Goal: Task Accomplishment & Management: Manage account settings

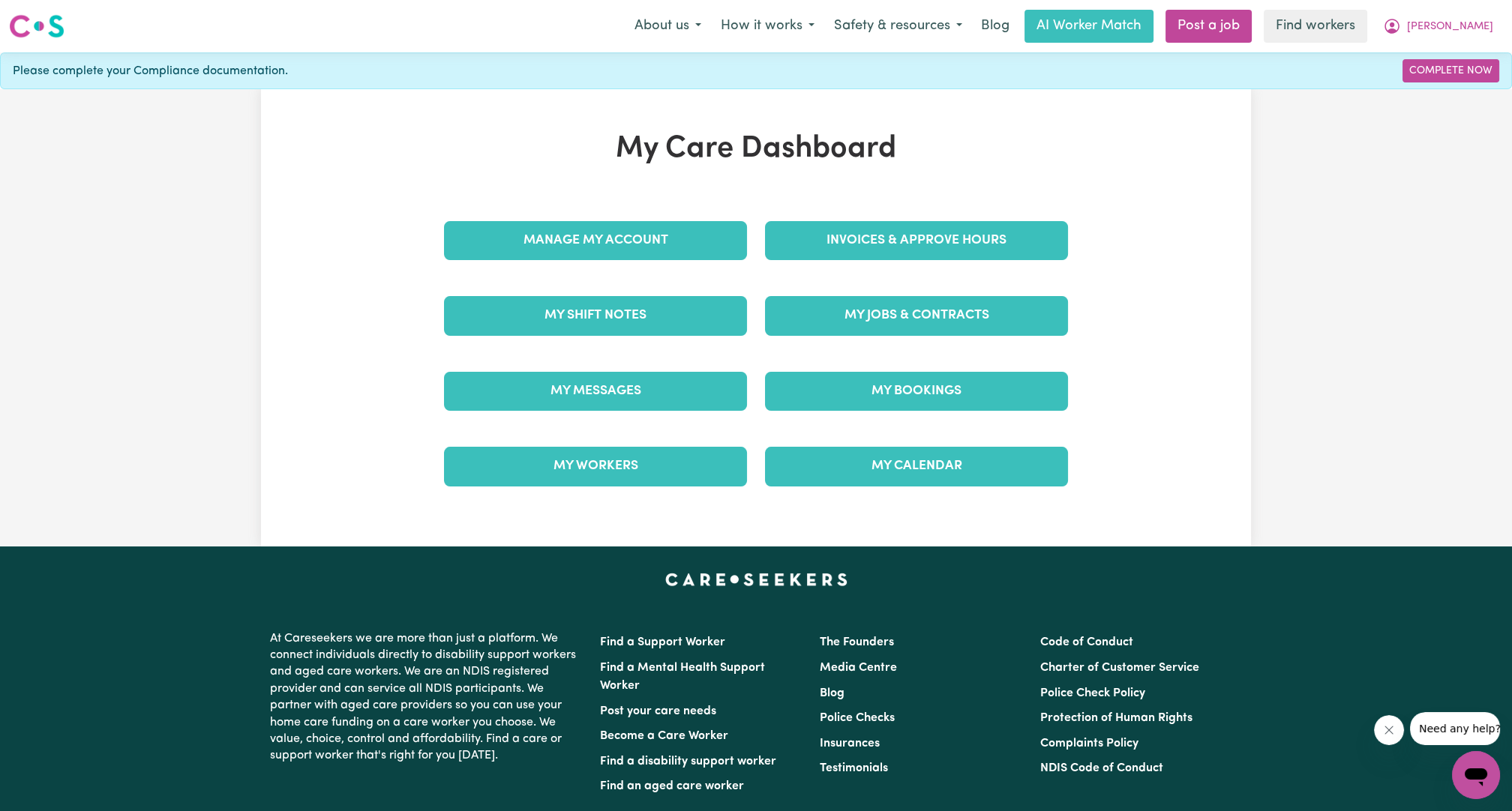
click at [901, 187] on div "My Care Dashboard Manage My Account Invoices & Approve Hours My Shift Notes My …" at bounding box center [755, 317] width 660 height 373
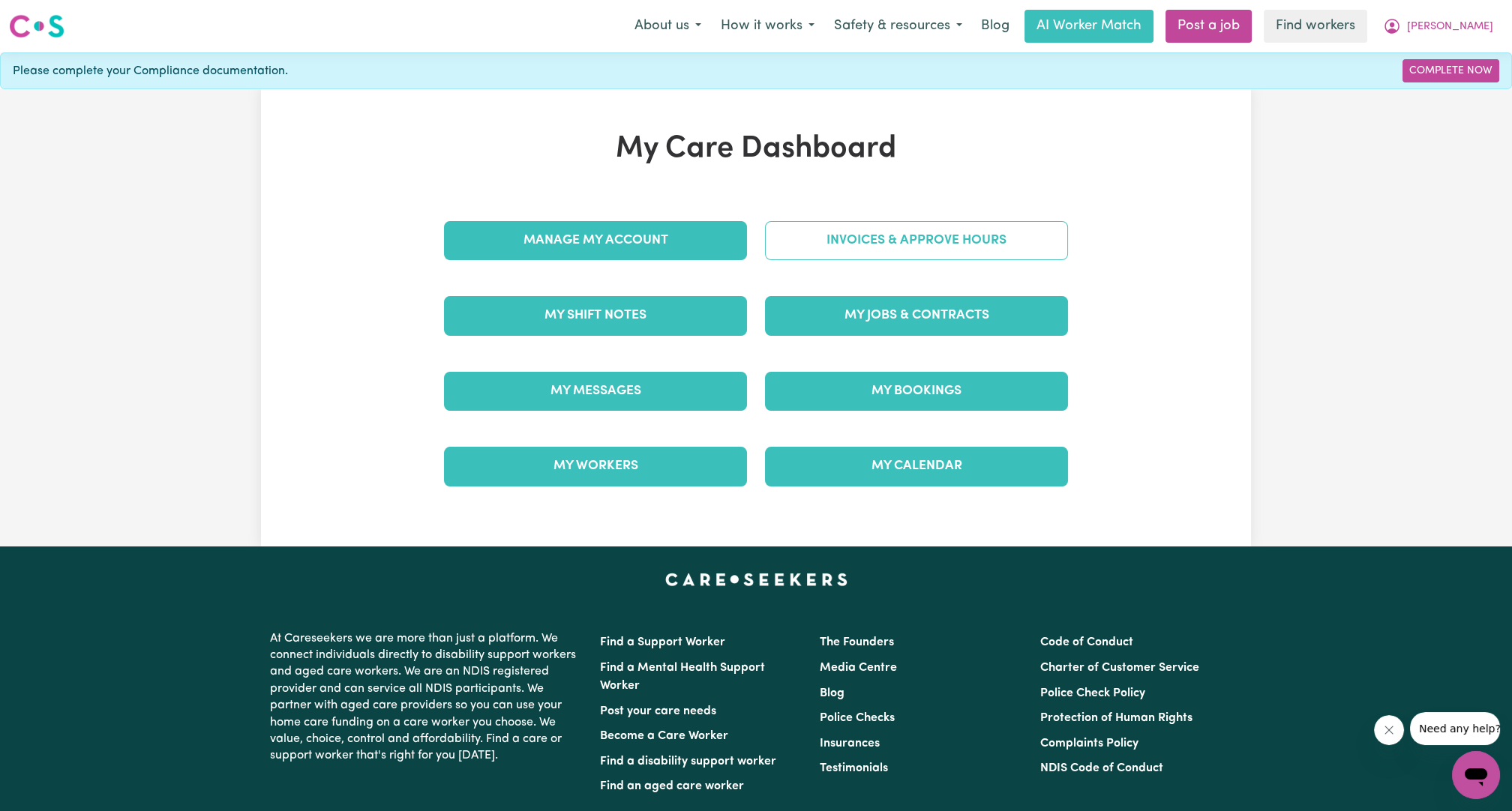
click at [913, 258] on link "Invoices & Approve Hours" at bounding box center [916, 240] width 303 height 39
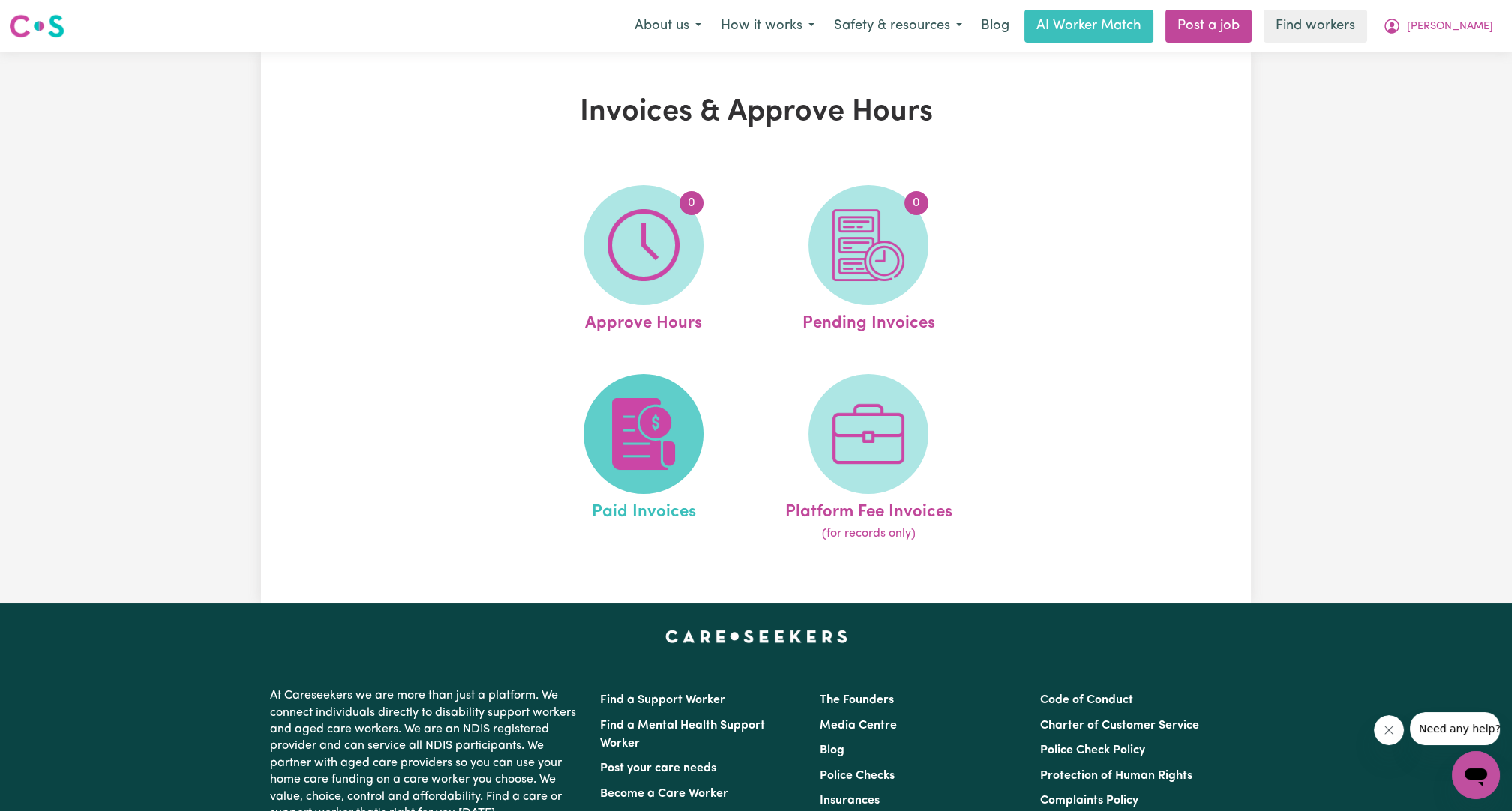
click at [675, 426] on img at bounding box center [643, 433] width 72 height 72
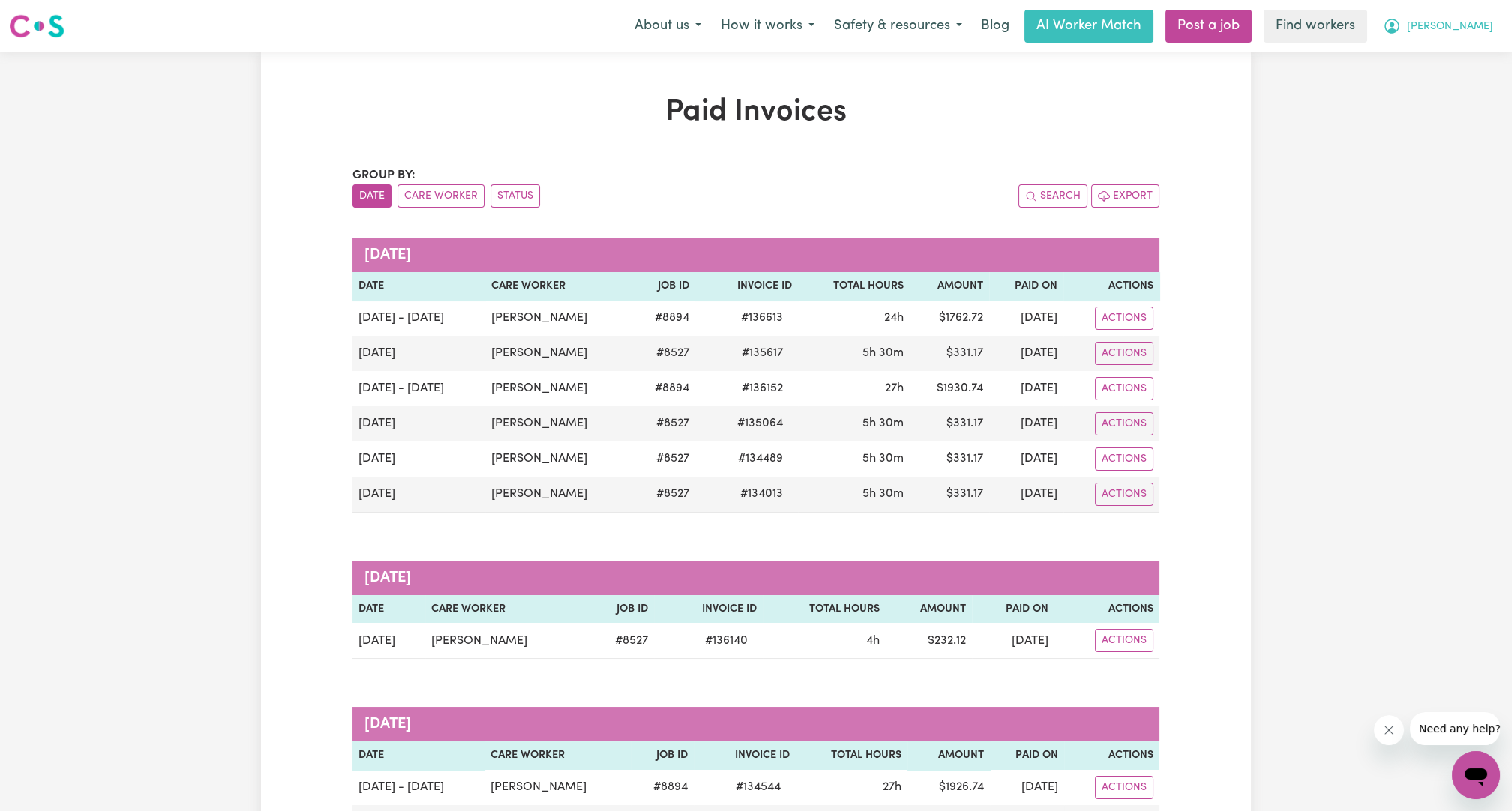
click at [1401, 27] on icon "My Account" at bounding box center [1391, 26] width 18 height 18
click at [1436, 95] on link "Logout" at bounding box center [1443, 86] width 119 height 29
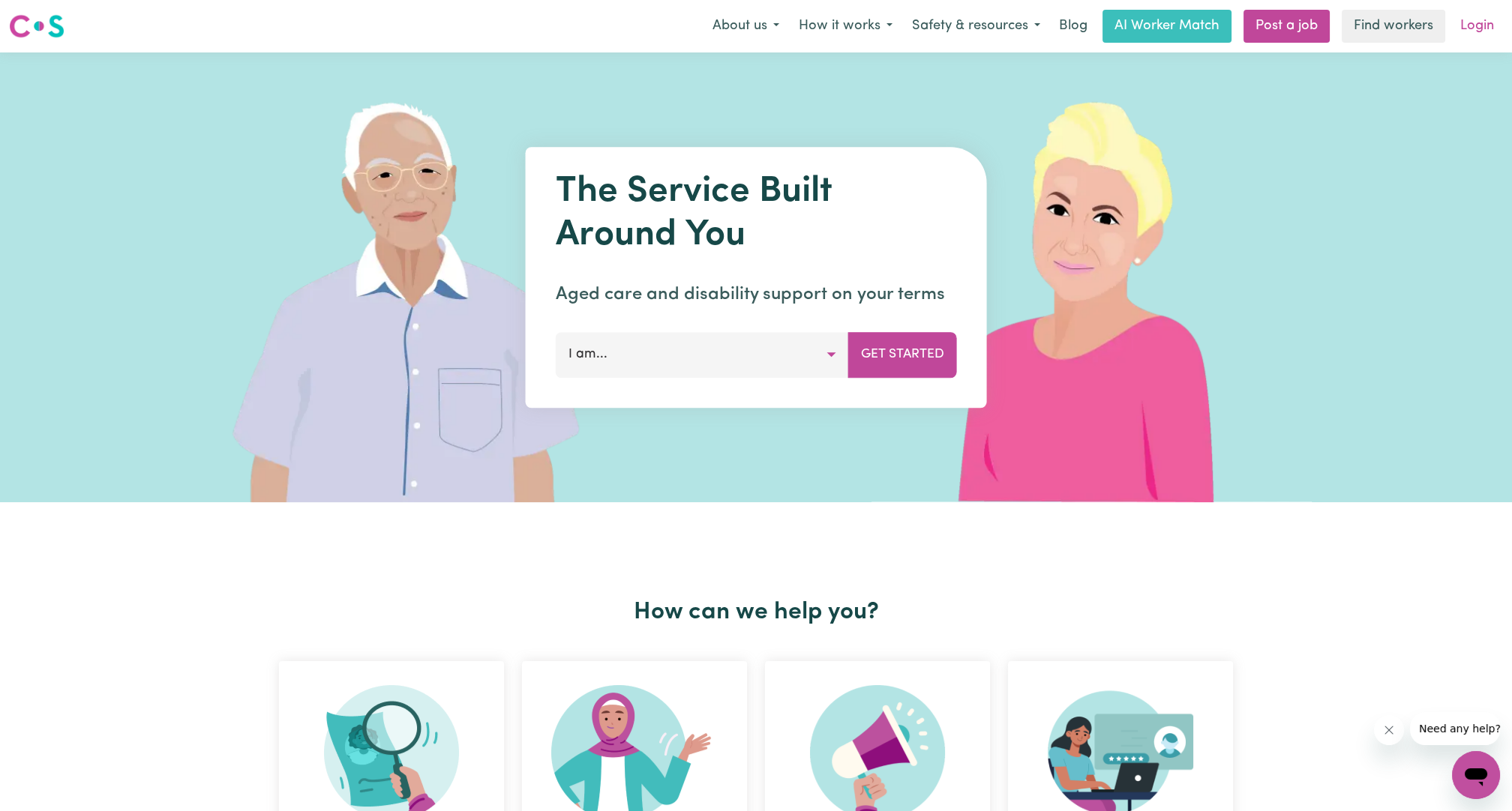
click at [1474, 35] on link "Login" at bounding box center [1477, 26] width 52 height 33
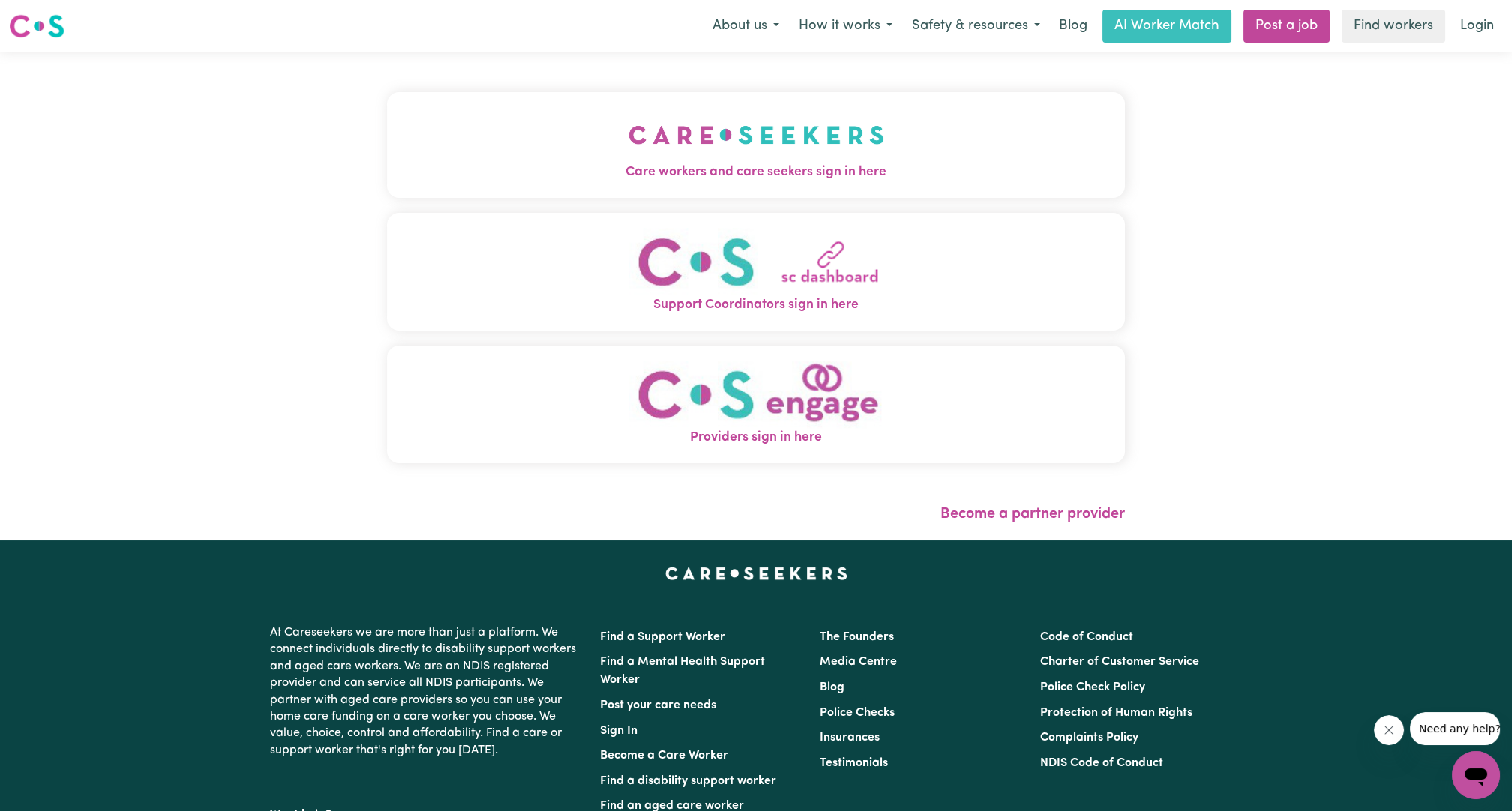
click at [645, 173] on span "Care workers and care seekers sign in here" at bounding box center [755, 172] width 738 height 19
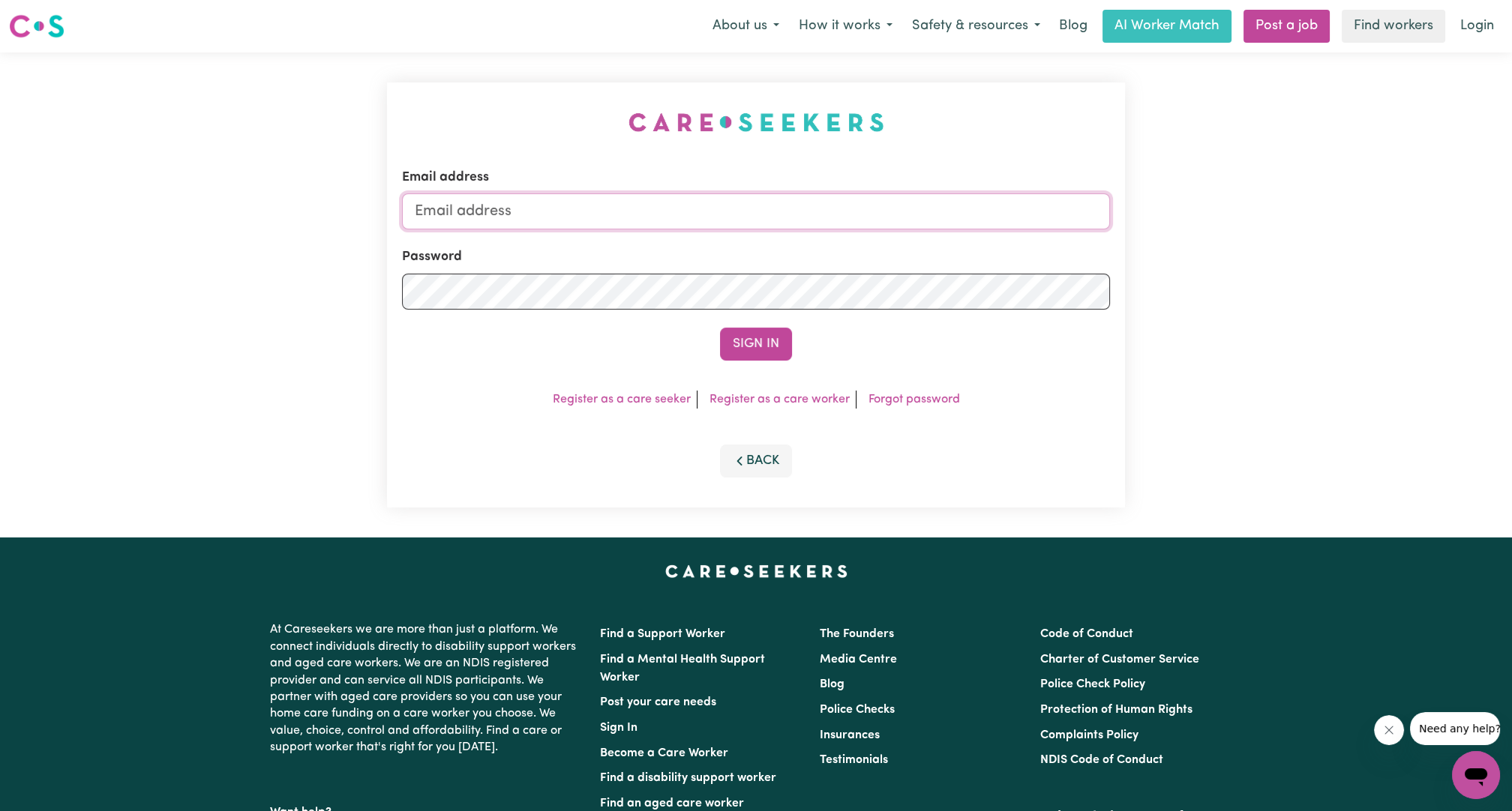
click at [630, 210] on input "Email address" at bounding box center [756, 211] width 708 height 36
drag, startPoint x: 531, startPoint y: 230, endPoint x: 779, endPoint y: 235, distance: 248.1
click at [779, 235] on form "Email address [EMAIL_ADDRESS][PERSON_NAME][DOMAIN_NAME] Password Sign In" at bounding box center [756, 264] width 708 height 192
type input "[EMAIL_ADDRESS][PERSON_NAME][DOMAIN_NAME]"
click at [727, 353] on button "Sign In" at bounding box center [755, 344] width 72 height 33
